Goal: Transaction & Acquisition: Purchase product/service

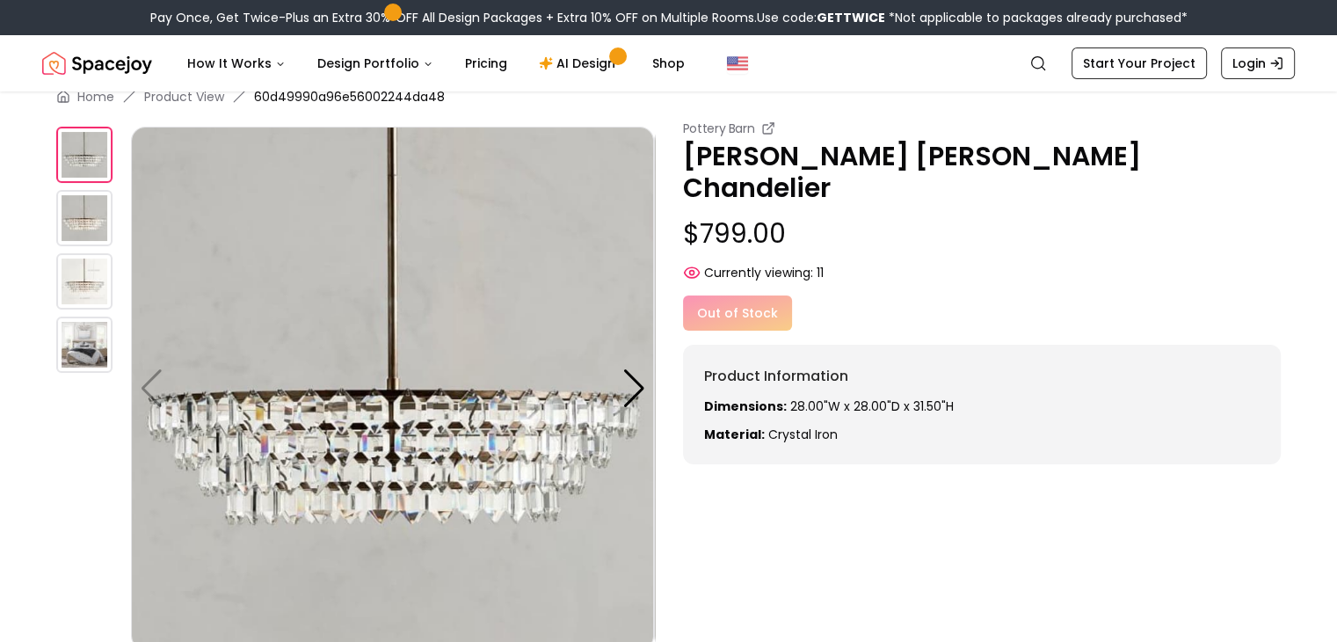
scroll to position [31, 0]
click at [767, 129] on icon at bounding box center [768, 129] width 14 height 14
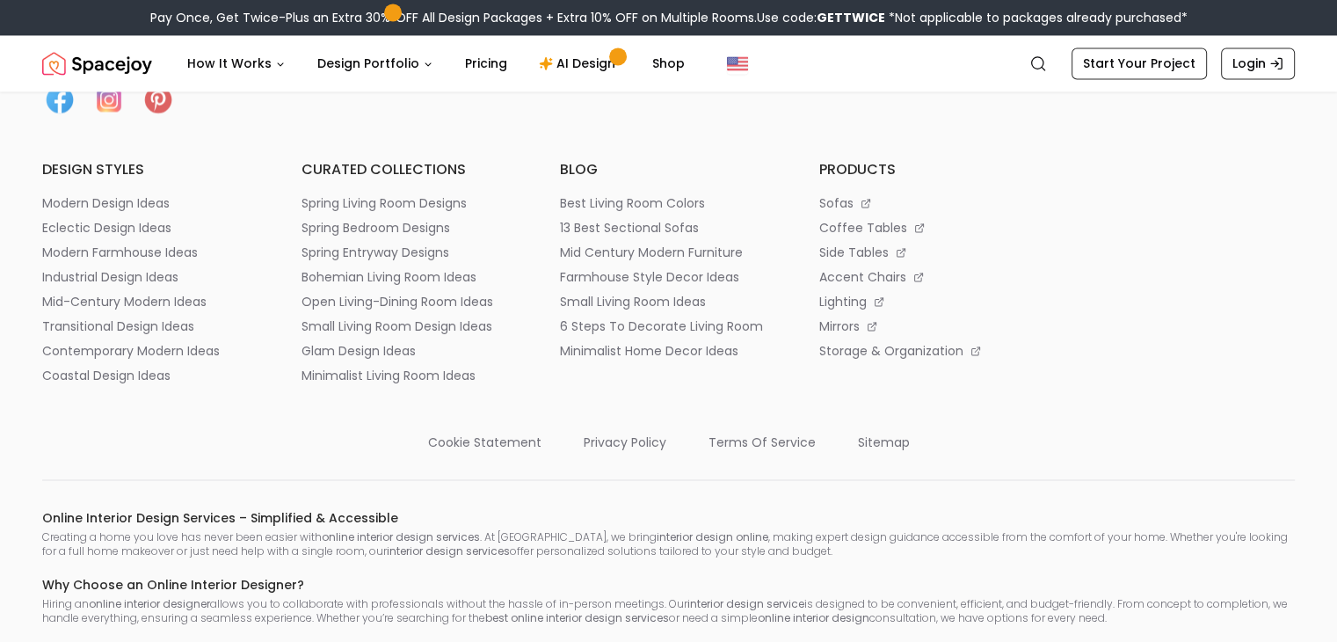
scroll to position [2854, 0]
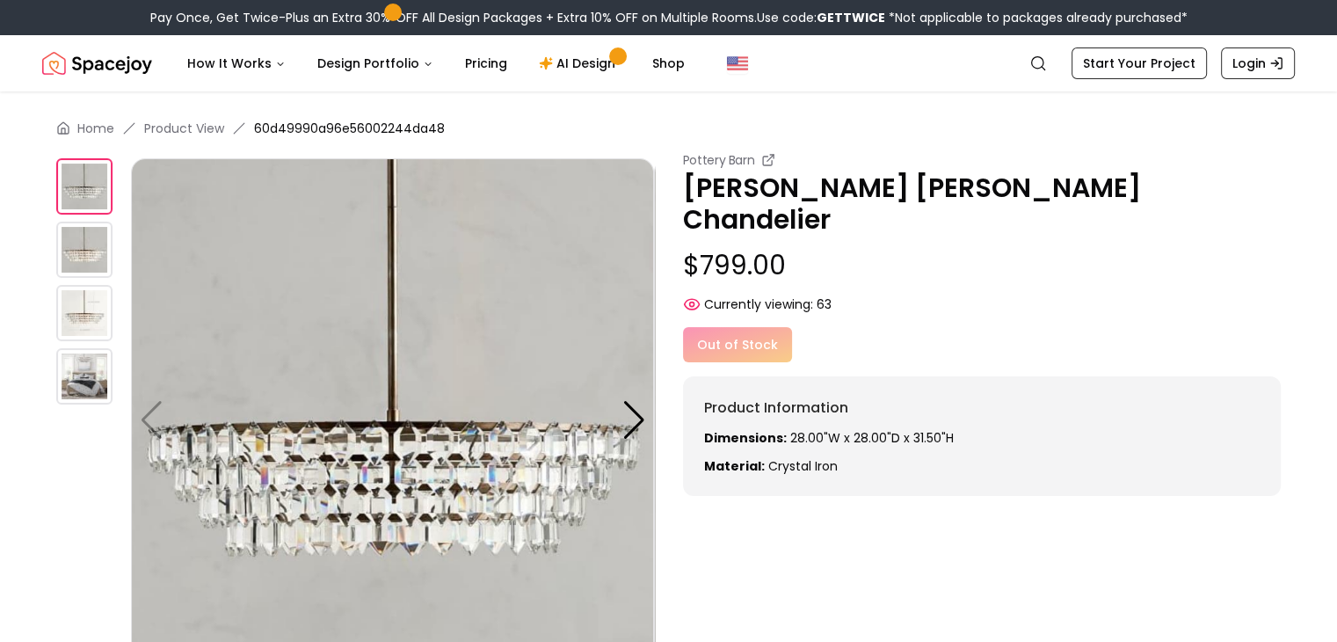
click at [739, 327] on div "Out of Stock" at bounding box center [982, 344] width 599 height 35
click at [743, 330] on div "Pottery Barn [PERSON_NAME] [PERSON_NAME] $799.00 Currently viewing: 63 Out of S…" at bounding box center [982, 323] width 599 height 345
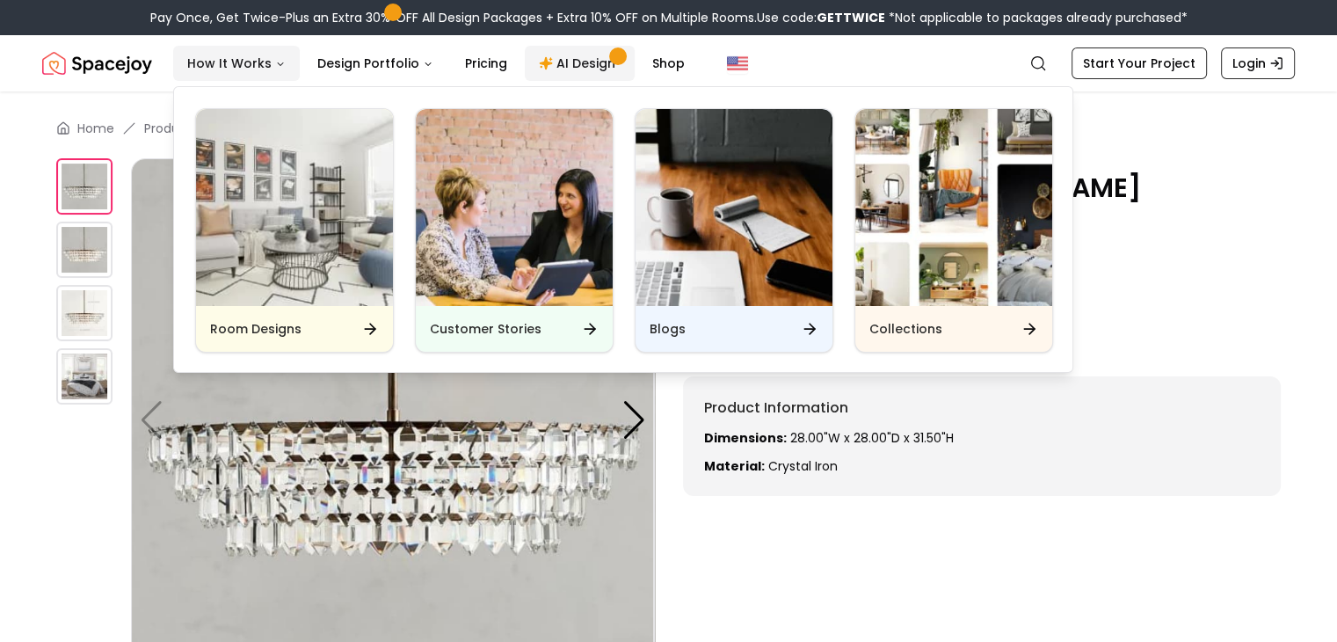
drag, startPoint x: 242, startPoint y: 65, endPoint x: 575, endPoint y: 63, distance: 333.1
click at [575, 63] on ul "How It Works Design Portfolio Pricing AI Design Shop" at bounding box center [436, 63] width 526 height 35
